Goal: Task Accomplishment & Management: Use online tool/utility

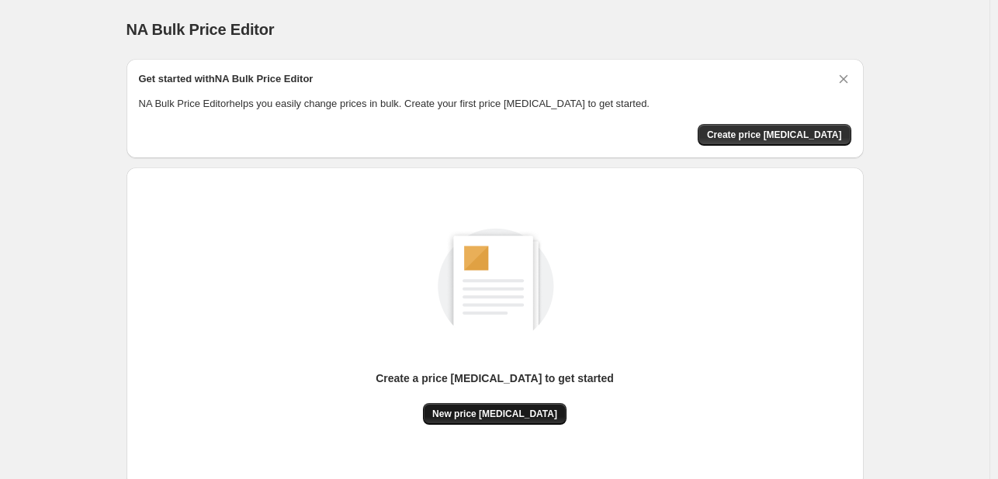
click at [478, 408] on span "New price [MEDICAL_DATA]" at bounding box center [494, 414] width 125 height 12
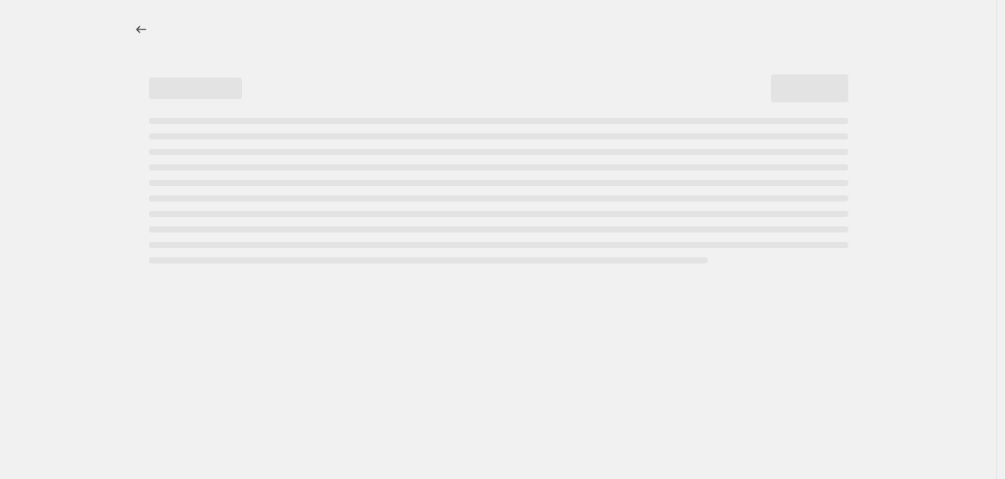
select select "percentage"
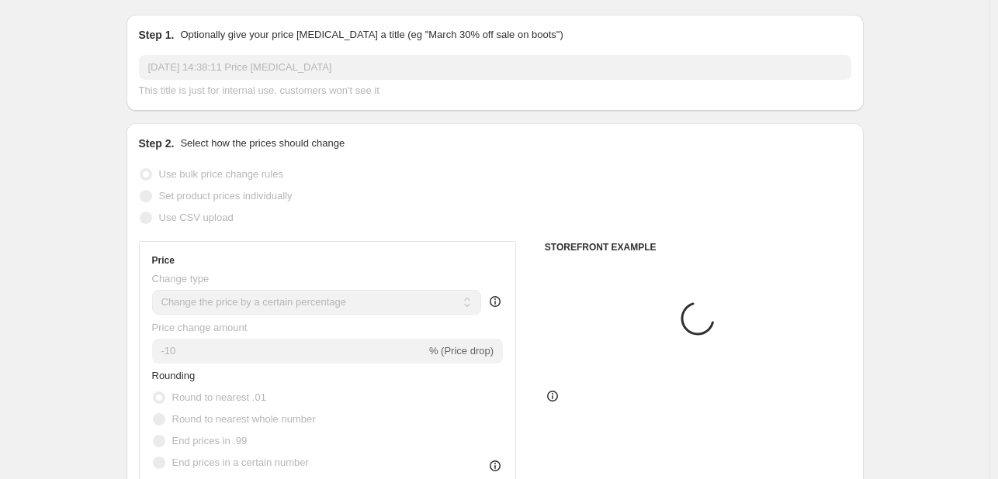
scroll to position [155, 0]
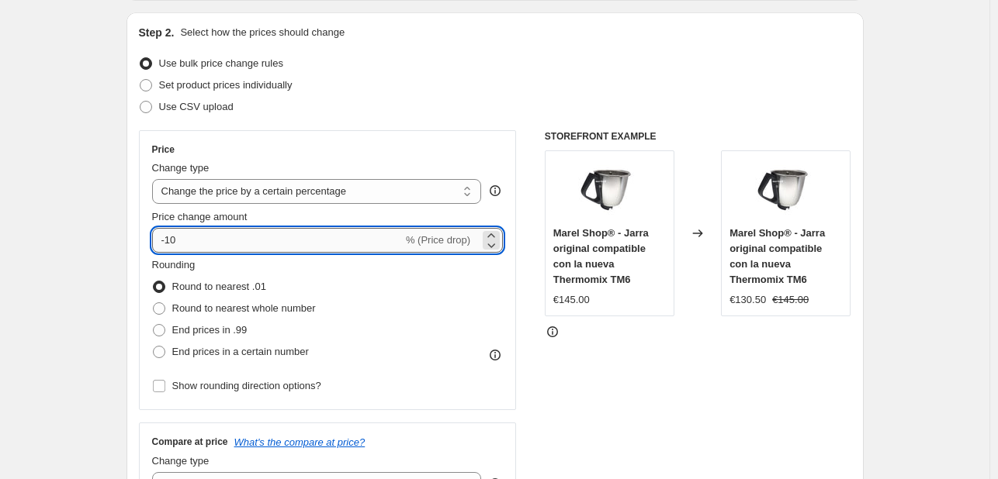
click at [302, 233] on input "-10" at bounding box center [277, 240] width 251 height 25
type input "-1"
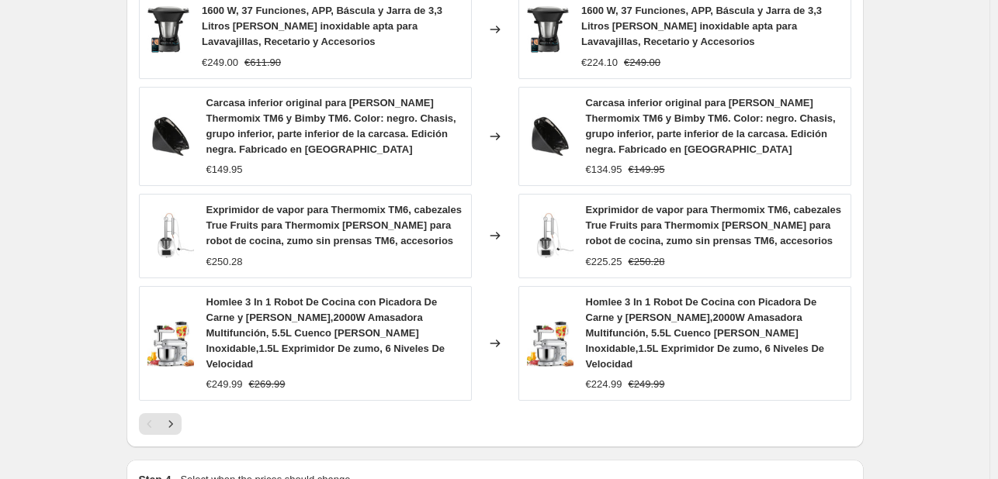
scroll to position [1204, 0]
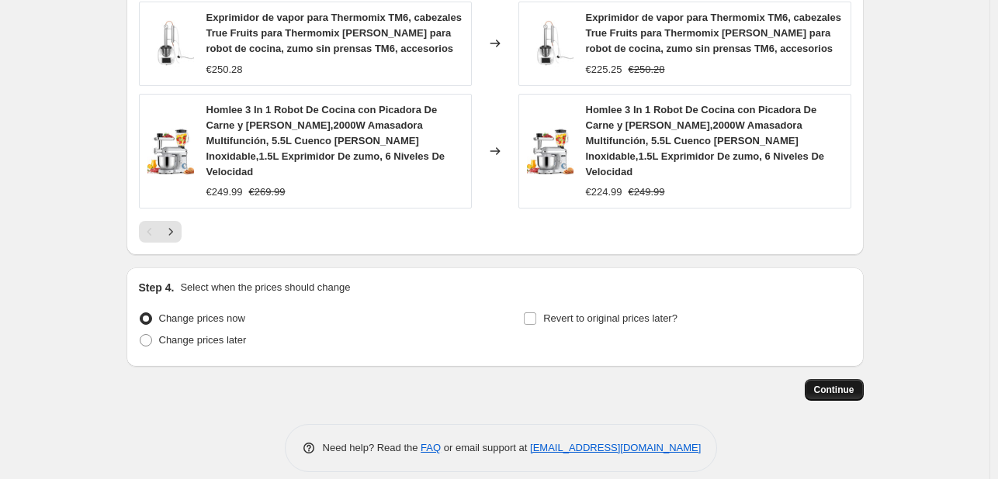
type input "-30"
click at [852, 379] on button "Continue" at bounding box center [833, 390] width 59 height 22
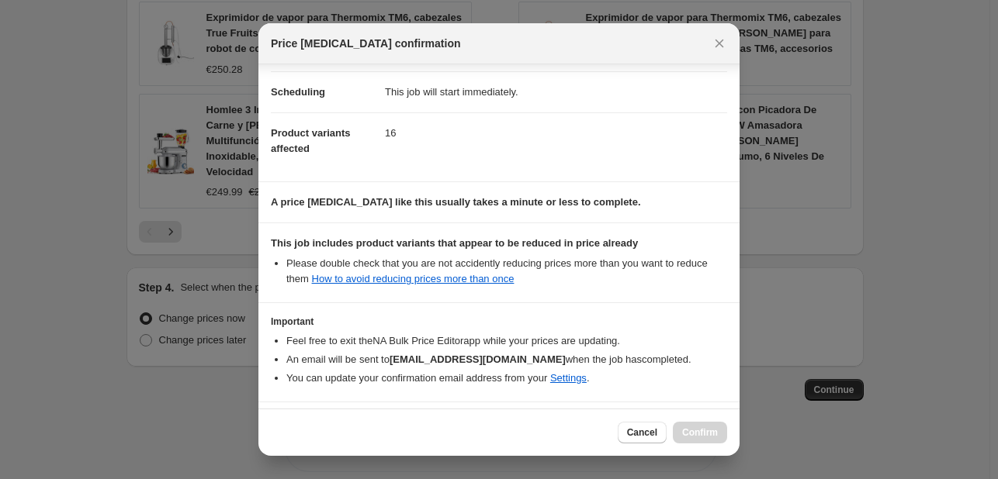
scroll to position [172, 0]
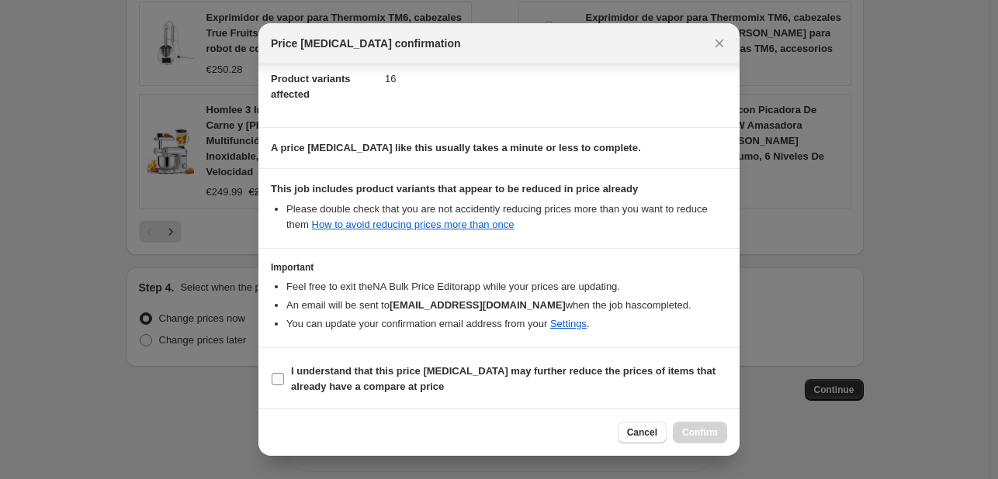
click at [427, 366] on b "I understand that this price [MEDICAL_DATA] may further reduce the prices of it…" at bounding box center [503, 378] width 424 height 27
click at [284, 373] on input "I understand that this price [MEDICAL_DATA] may further reduce the prices of it…" at bounding box center [277, 379] width 12 height 12
checkbox input "true"
click at [686, 430] on span "Confirm" at bounding box center [700, 433] width 36 height 12
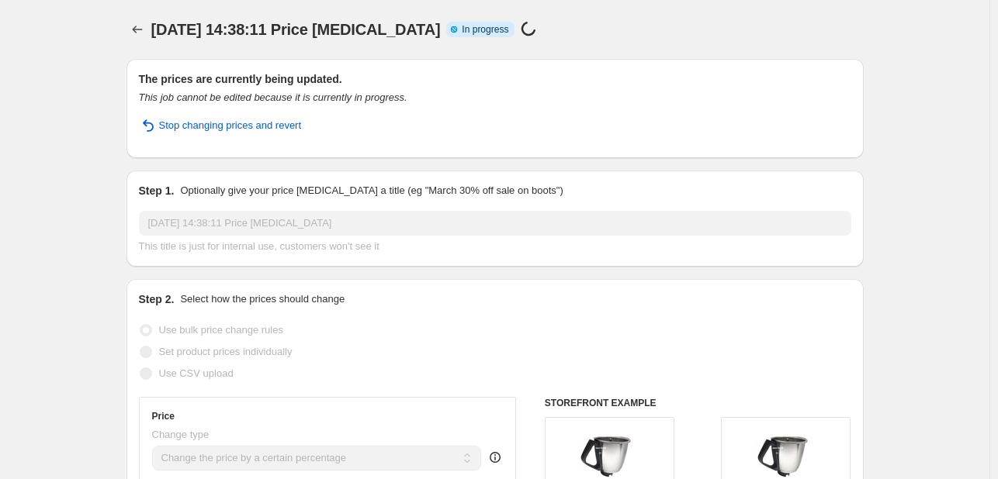
select select "percentage"
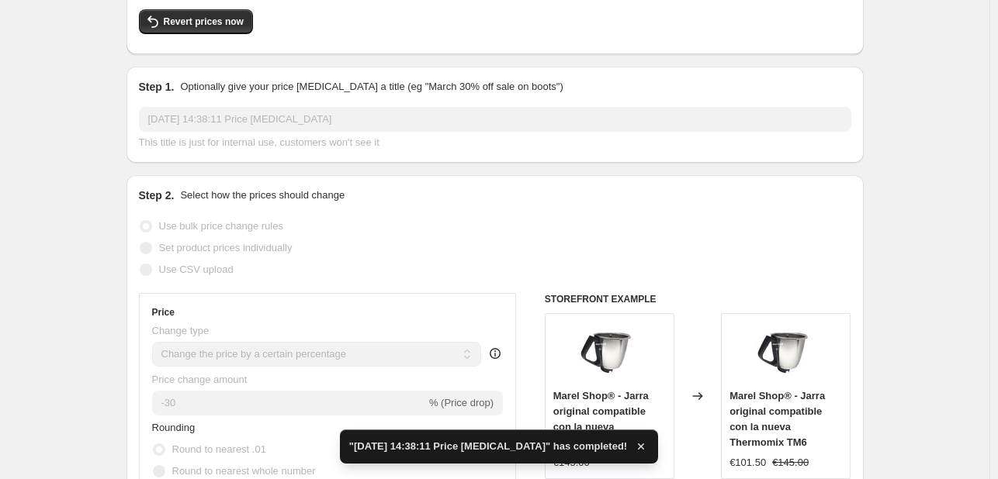
scroll to position [0, 0]
